Goal: Navigation & Orientation: Go to known website

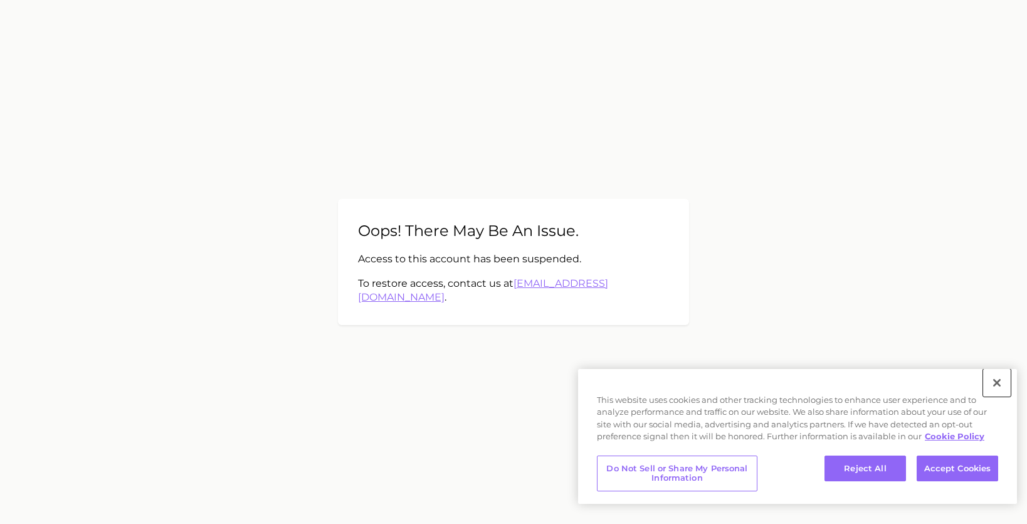
click at [997, 379] on button "Close" at bounding box center [997, 383] width 28 height 28
